Goal: Go to known website: Access a specific website the user already knows

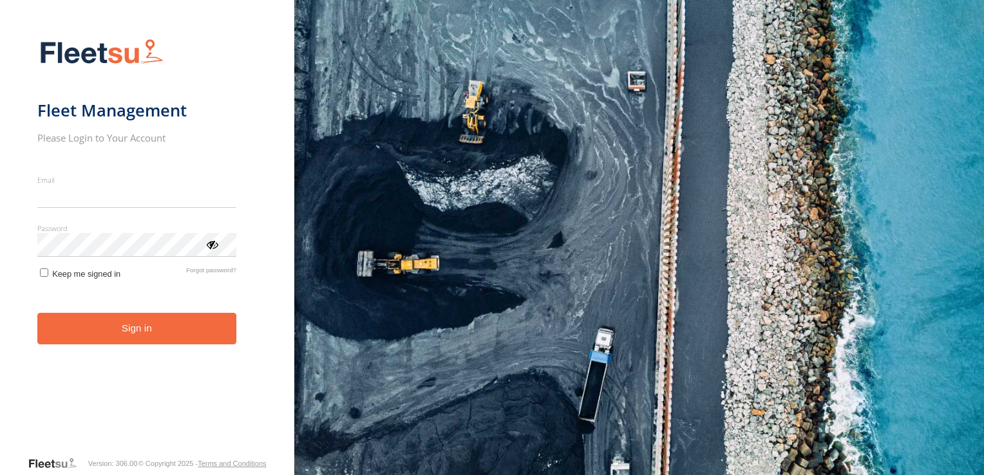
type input "**********"
click at [162, 344] on button "Sign in" at bounding box center [136, 329] width 199 height 32
click at [162, 323] on button "Sign in" at bounding box center [136, 329] width 199 height 32
